Goal: Find specific page/section

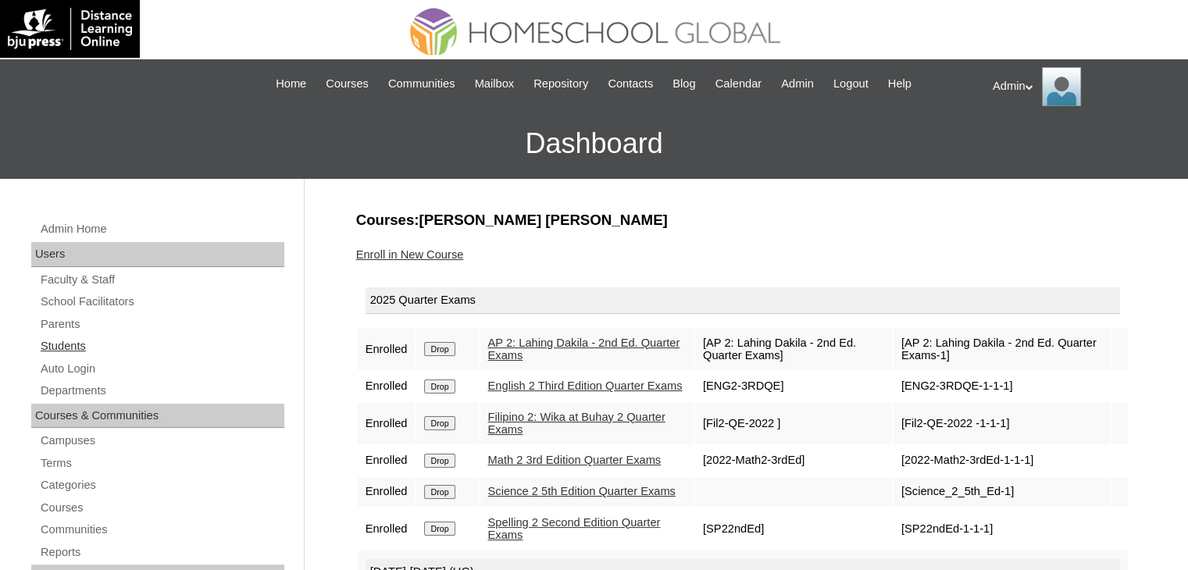
click at [62, 341] on link "Students" at bounding box center [161, 347] width 245 height 20
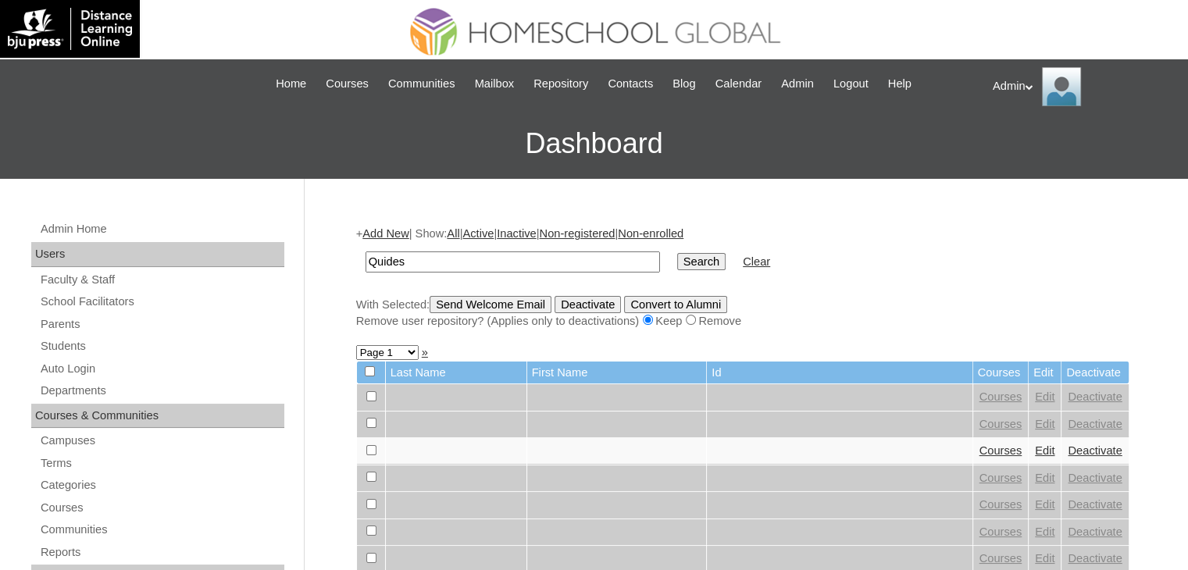
type input "Quides"
click at [677, 257] on input "Search" at bounding box center [701, 261] width 48 height 17
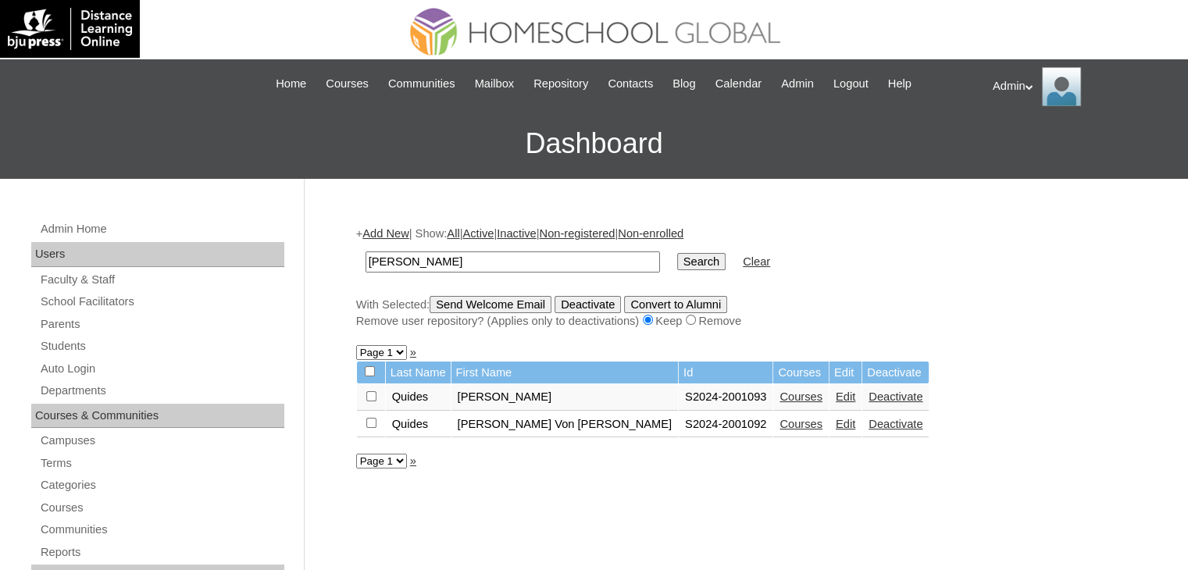
click at [780, 395] on link "Courses" at bounding box center [801, 397] width 43 height 13
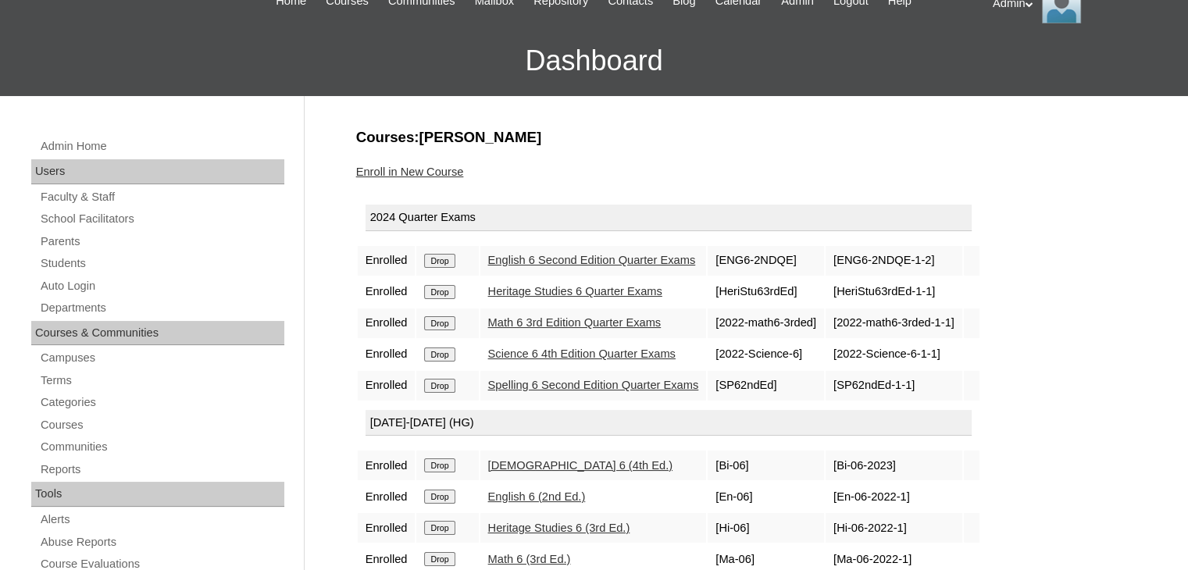
scroll to position [84, 0]
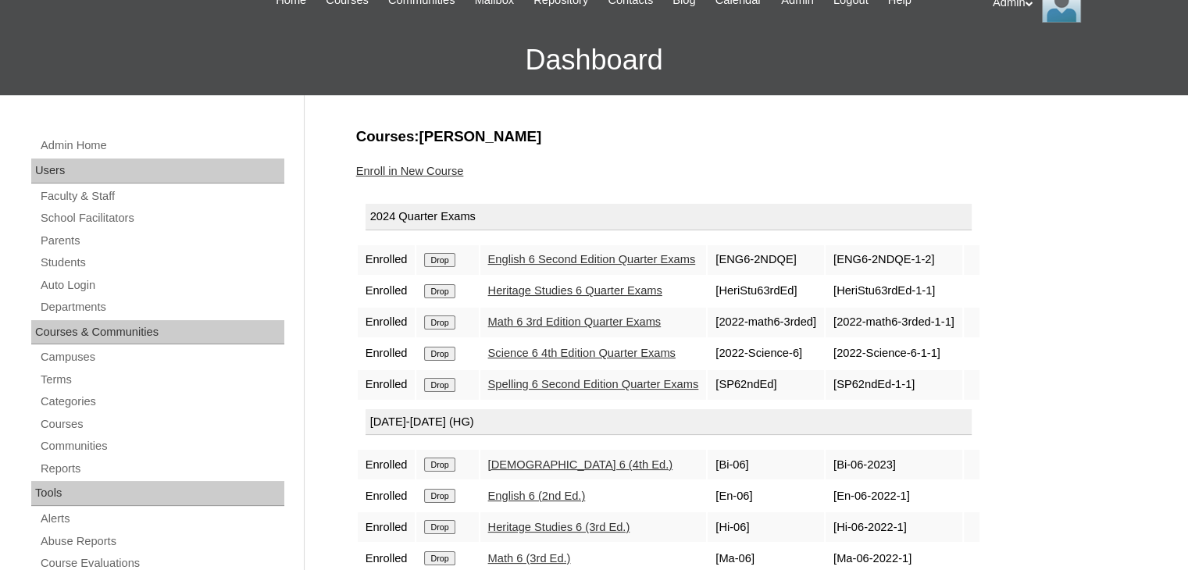
click at [588, 262] on link "English 6 Second Edition Quarter Exams" at bounding box center [592, 259] width 208 height 13
click at [590, 286] on link "Heritage Studies 6 Quarter Exams" at bounding box center [575, 290] width 174 height 13
click at [598, 316] on link "Math 6 3rd Edition Quarter Exams" at bounding box center [574, 322] width 173 height 13
click at [608, 348] on link "Science 6 4th Edition Quarter Exams" at bounding box center [582, 353] width 188 height 13
click at [614, 378] on link "Spelling 6 Second Edition Quarter Exams" at bounding box center [593, 384] width 211 height 13
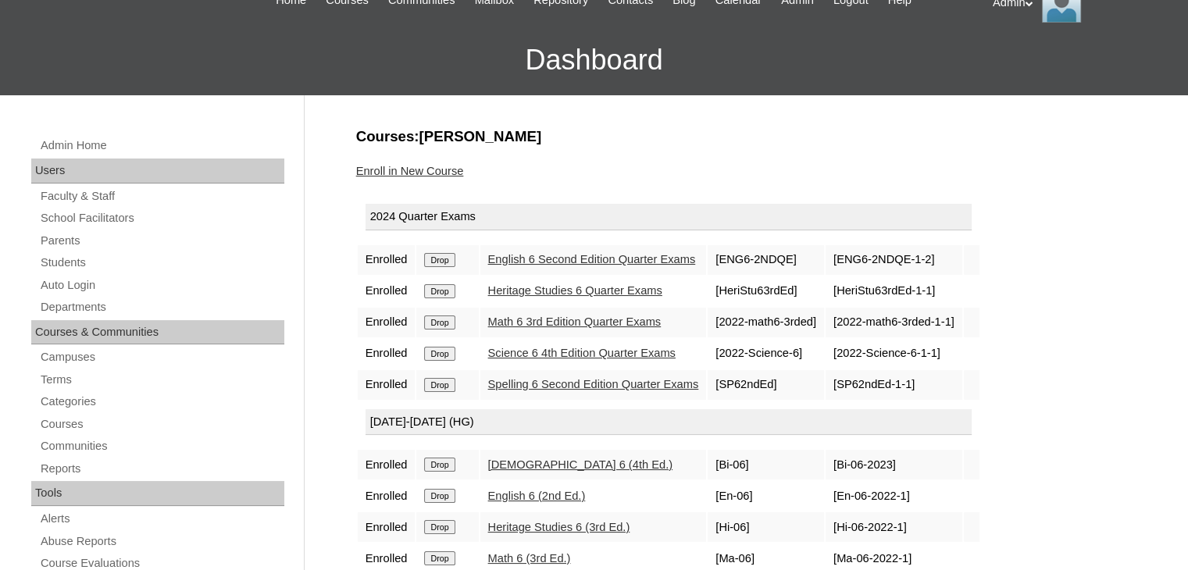
click at [591, 385] on link "Spelling 6 Second Edition Quarter Exams" at bounding box center [593, 384] width 211 height 13
click at [587, 320] on link "Math 6 3rd Edition Quarter Exams" at bounding box center [574, 322] width 173 height 13
